Goal: Information Seeking & Learning: Learn about a topic

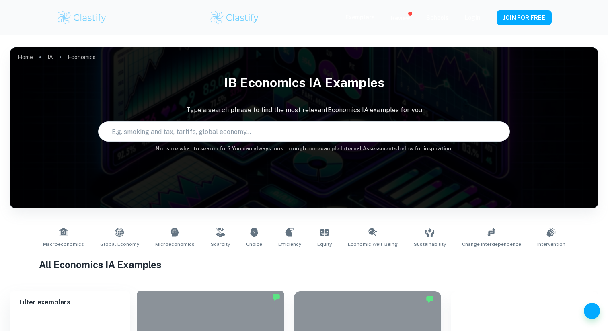
type input "Economics"
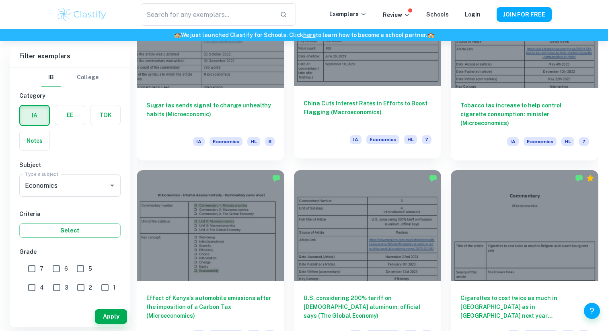
scroll to position [871, 0]
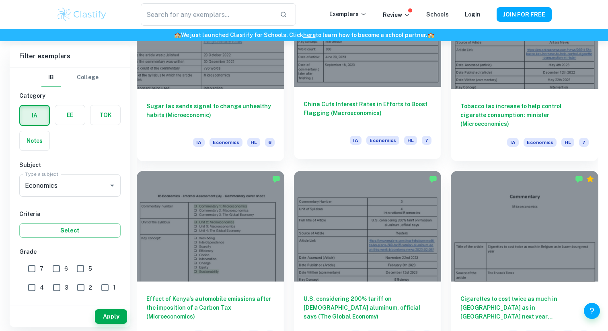
click at [352, 111] on h6 "China Cuts Interest Rates in Efforts to Boost Flagging (Macroeconomics)" at bounding box center [368, 113] width 128 height 27
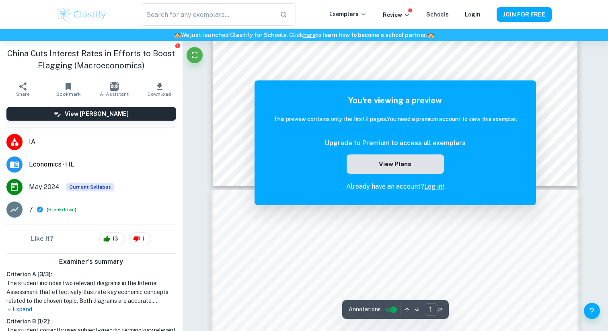
scroll to position [362, 0]
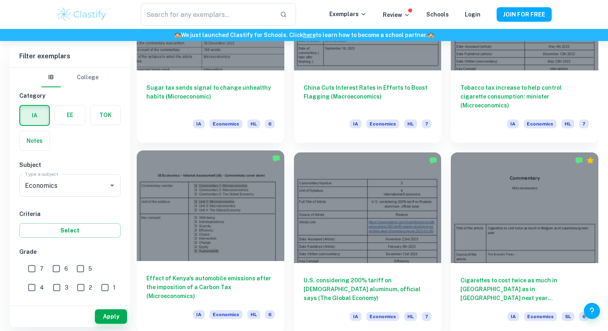
scroll to position [889, 0]
